Goal: Task Accomplishment & Management: Use online tool/utility

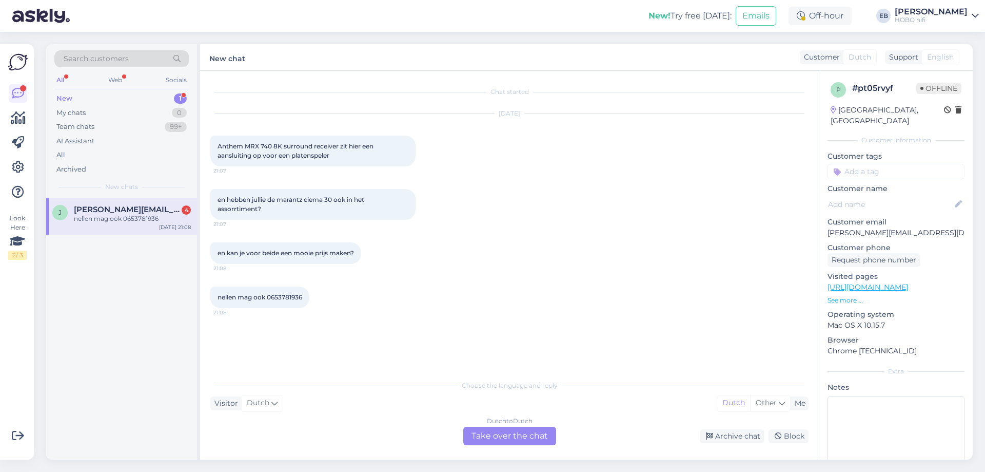
click at [472, 436] on div "Dutch to Dutch Take over the chat" at bounding box center [509, 435] width 93 height 18
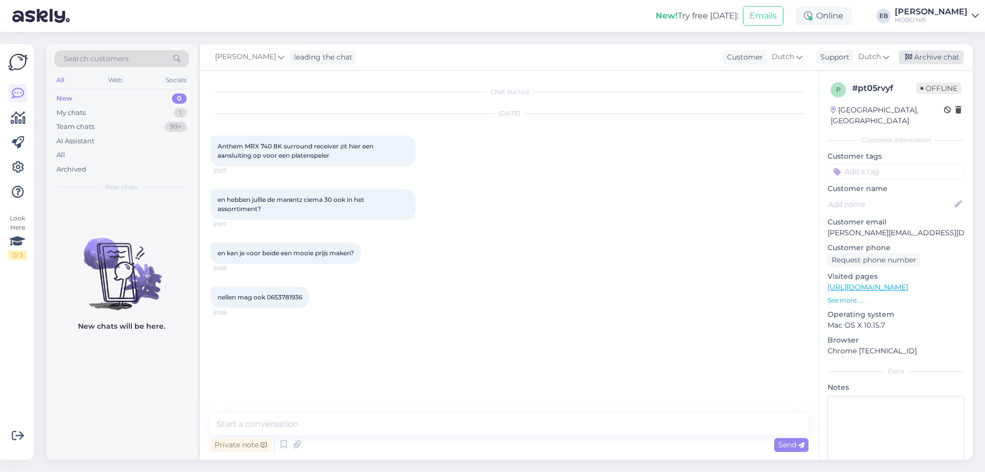
click at [930, 60] on div "Archive chat" at bounding box center [931, 57] width 65 height 14
click at [860, 172] on input at bounding box center [896, 171] width 137 height 15
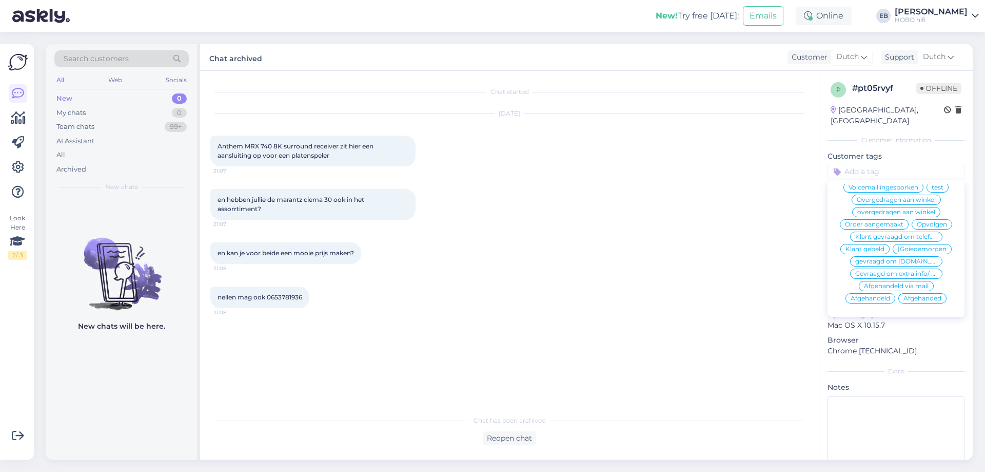
scroll to position [48, 0]
click at [885, 246] on span "Klant gebeld" at bounding box center [865, 249] width 39 height 6
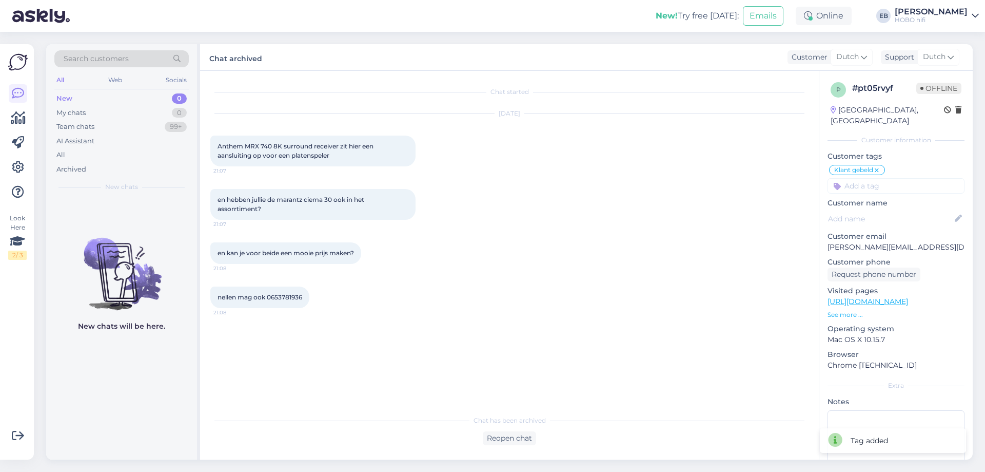
click at [570, 293] on div "nellen mag ook 0653781936 21:08" at bounding box center [509, 297] width 598 height 44
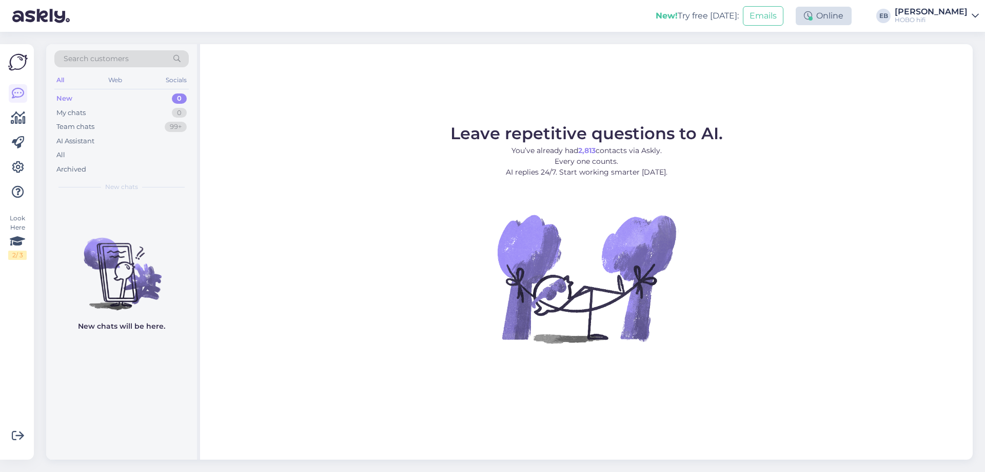
click at [840, 17] on div "Online" at bounding box center [824, 16] width 56 height 18
click at [844, 51] on button "1 hour" at bounding box center [829, 54] width 30 height 11
